Goal: Task Accomplishment & Management: Use online tool/utility

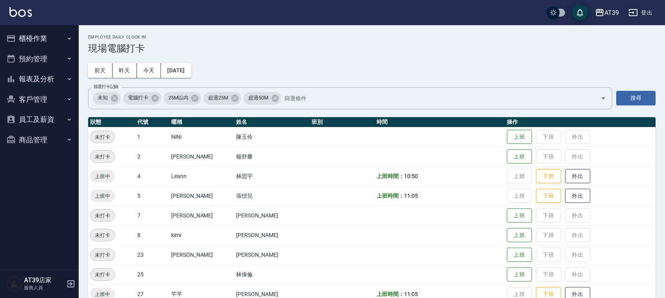
scroll to position [98, 0]
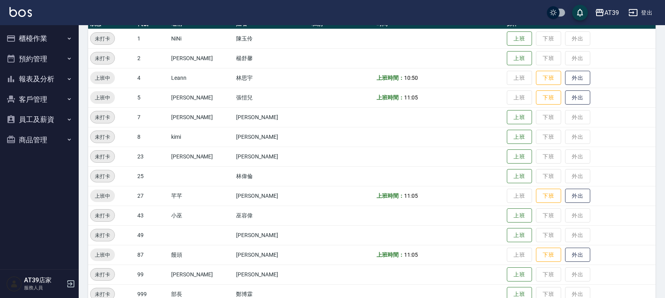
click at [20, 14] on img at bounding box center [20, 12] width 22 height 10
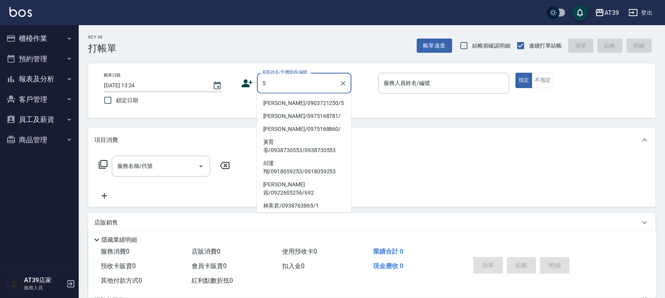
type input "Alan/0903721250/5"
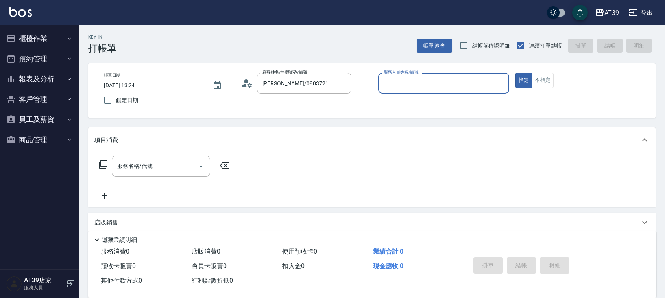
type input "愷爾-5"
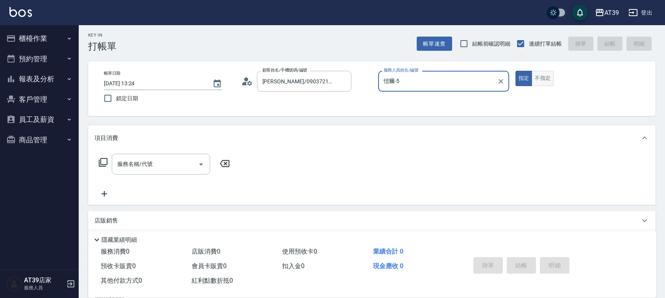
click at [546, 81] on button "不指定" at bounding box center [543, 78] width 22 height 15
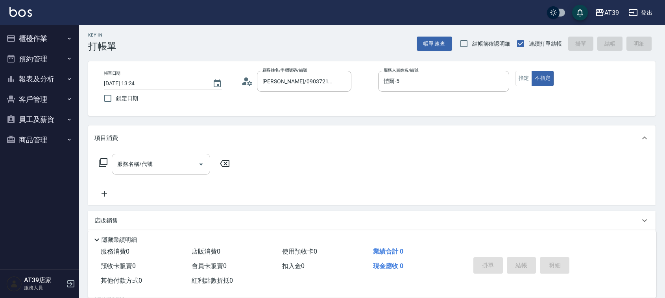
click at [165, 172] on div "服務名稱/代號" at bounding box center [161, 164] width 98 height 21
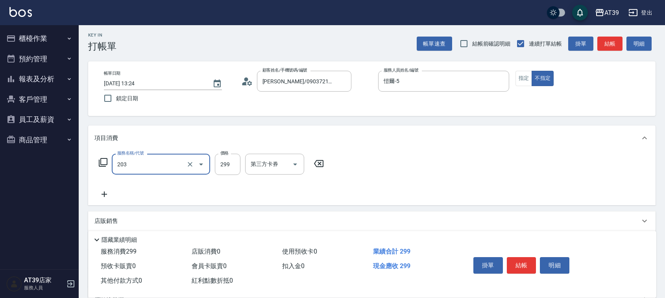
type input "B級洗+剪(203)"
type input "400"
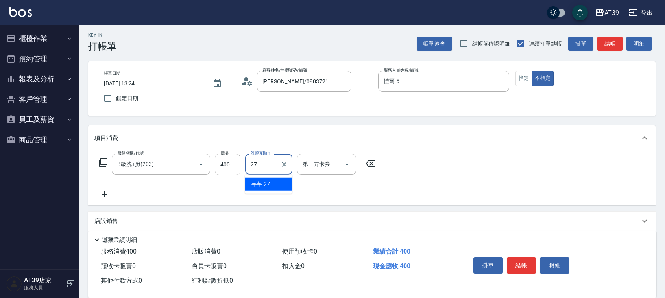
type input "芊芊-27"
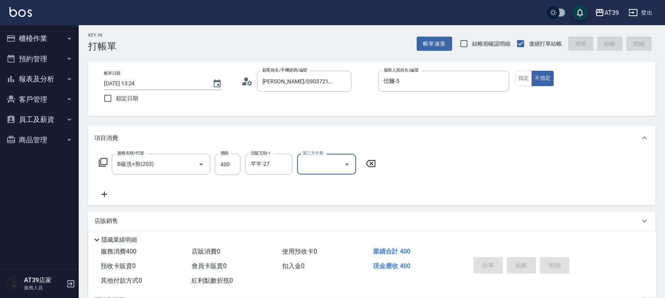
type input "2025/09/08 13:25"
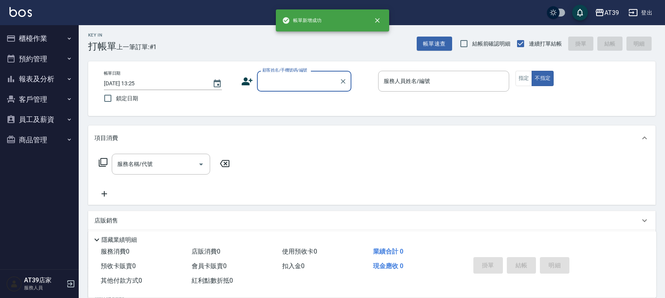
click at [48, 73] on button "報表及分析" at bounding box center [39, 79] width 72 height 20
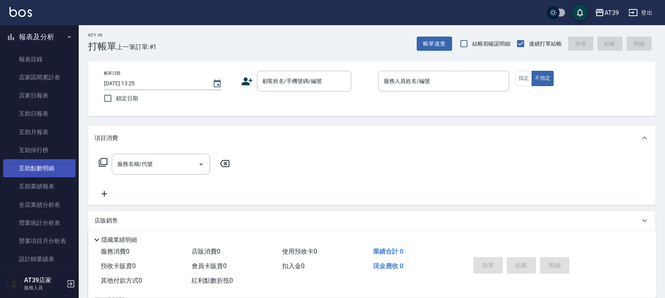
scroll to position [98, 0]
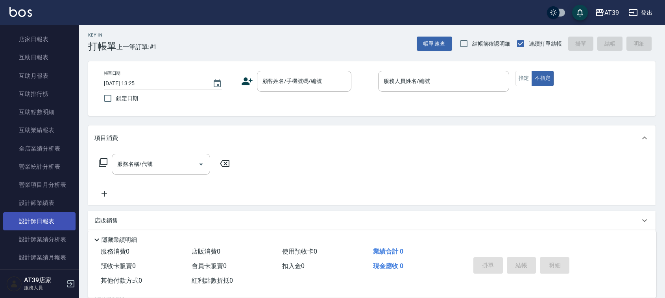
click at [53, 219] on link "設計師日報表" at bounding box center [39, 221] width 72 height 18
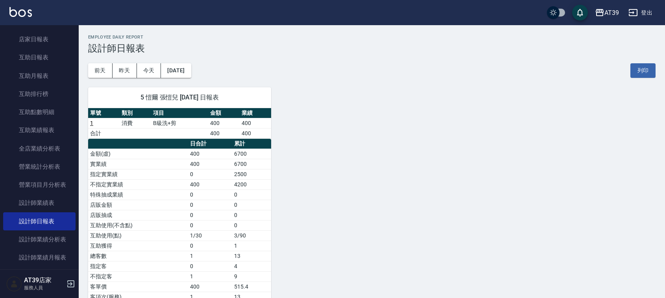
click at [12, 12] on img at bounding box center [20, 12] width 22 height 10
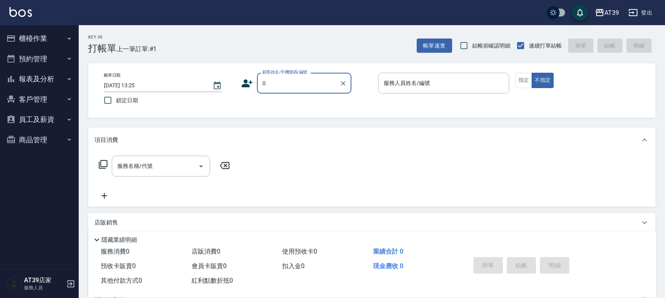
type input "Alan/0903721250/5"
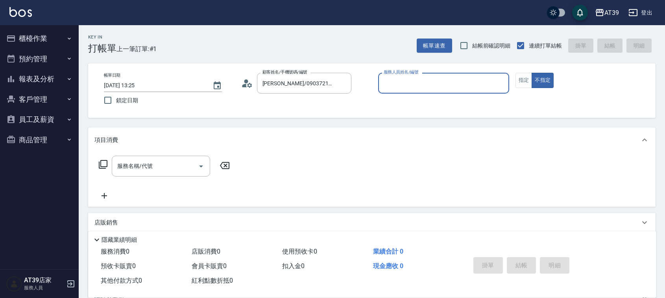
type input "愷爾-5"
click at [532, 73] on button "不指定" at bounding box center [543, 80] width 22 height 15
type button "false"
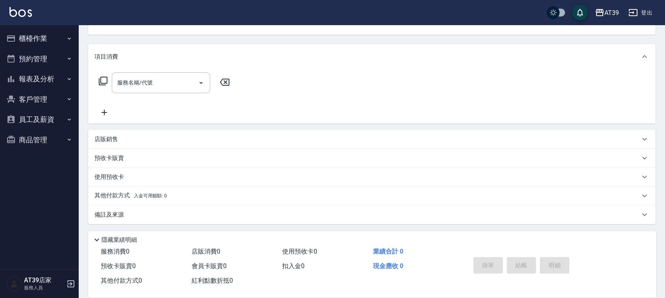
scroll to position [84, 0]
